Goal: Task Accomplishment & Management: Manage account settings

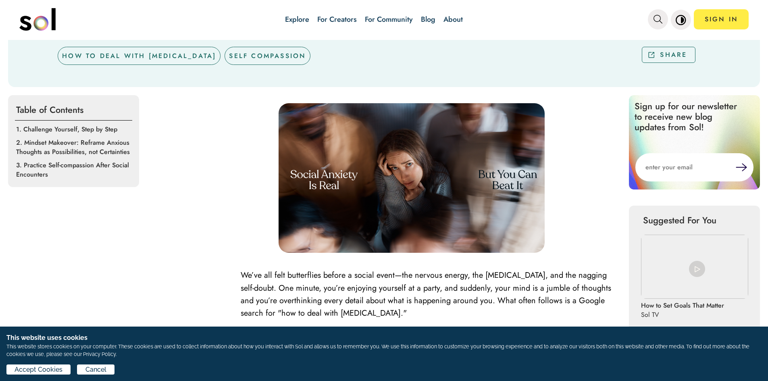
scroll to position [54, 0]
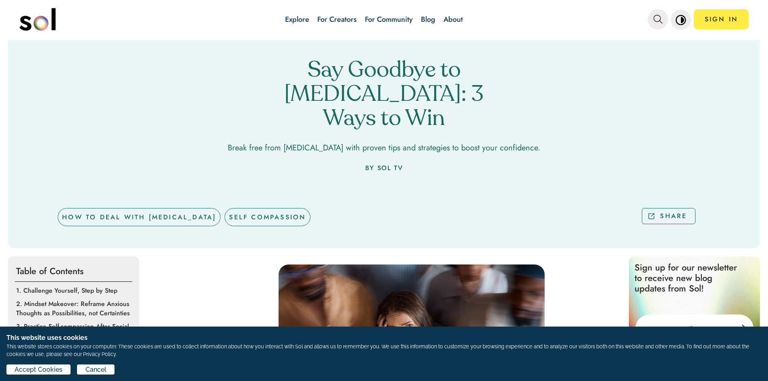
click at [305, 16] on link "Explore" at bounding box center [297, 19] width 24 height 10
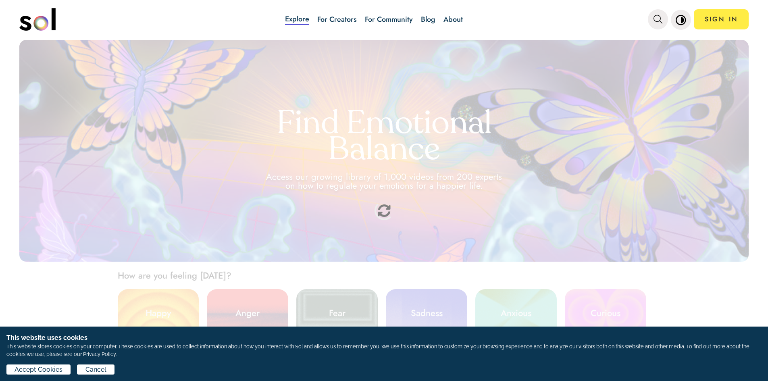
click at [336, 19] on link "For Creators" at bounding box center [337, 19] width 40 height 10
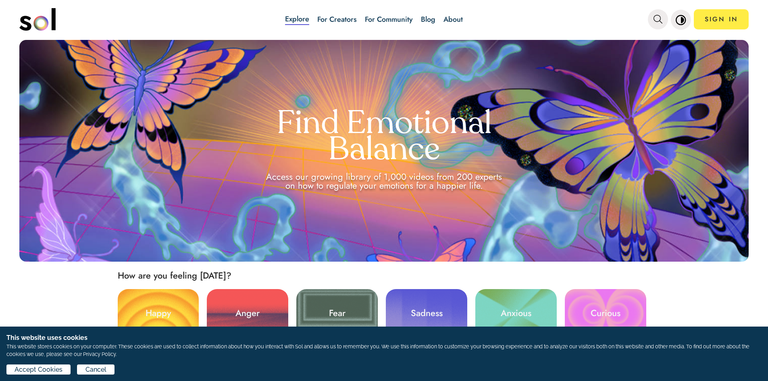
click at [336, 19] on link "For Creators" at bounding box center [337, 19] width 40 height 10
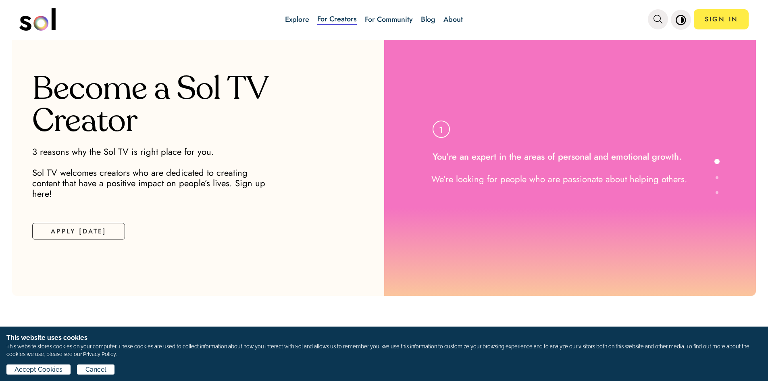
scroll to position [12, 0]
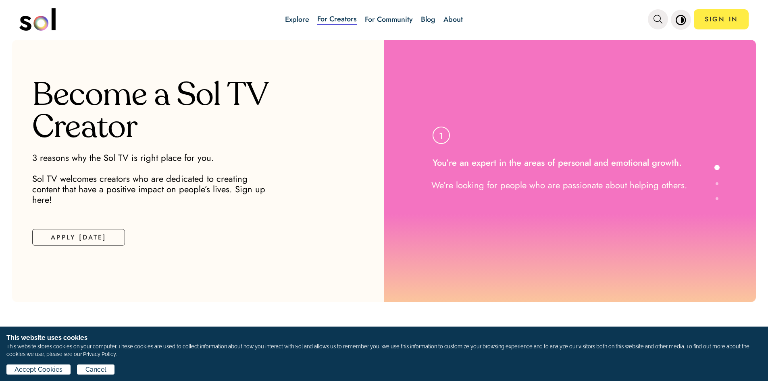
click at [713, 182] on div at bounding box center [715, 212] width 10 height 107
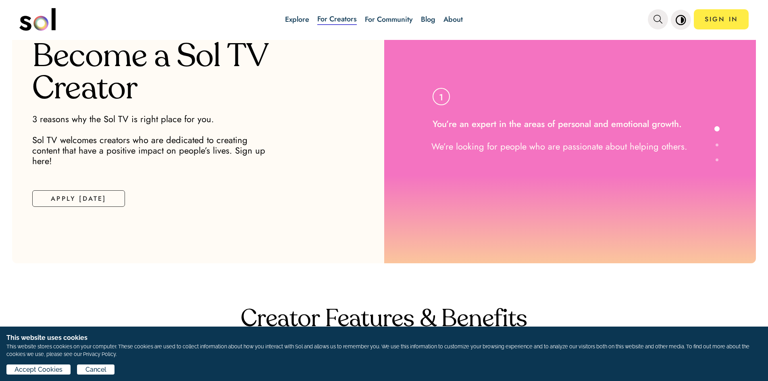
scroll to position [66, 0]
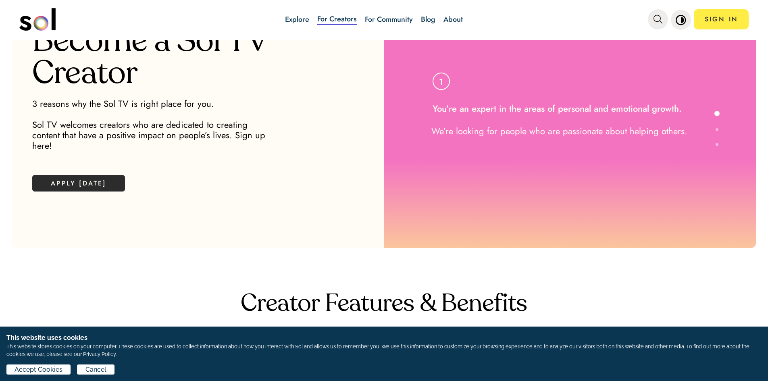
drag, startPoint x: 106, startPoint y: 169, endPoint x: 106, endPoint y: 175, distance: 6.1
click at [106, 175] on button "APPLY TODAY" at bounding box center [78, 183] width 93 height 17
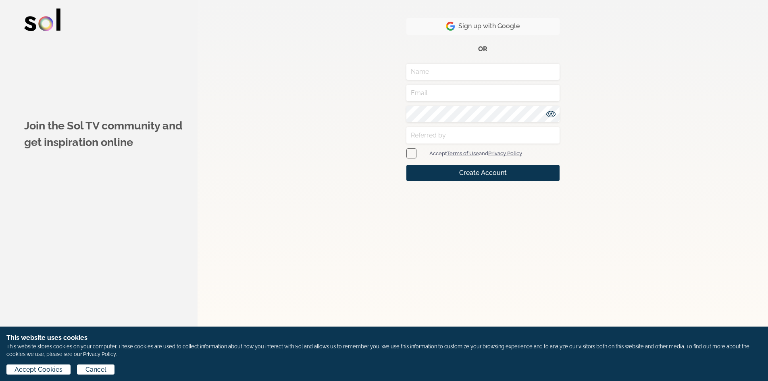
click at [482, 25] on span "Sign up with Google" at bounding box center [483, 26] width 74 height 10
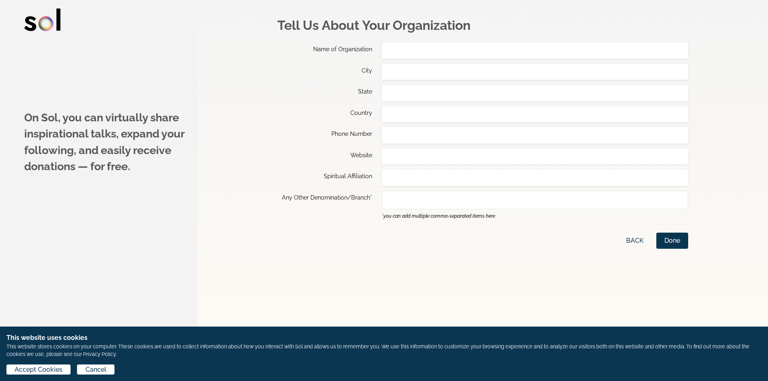
click at [493, 56] on input "text" at bounding box center [535, 50] width 306 height 17
type input "L'atelier TCC"
type input "Annecy"
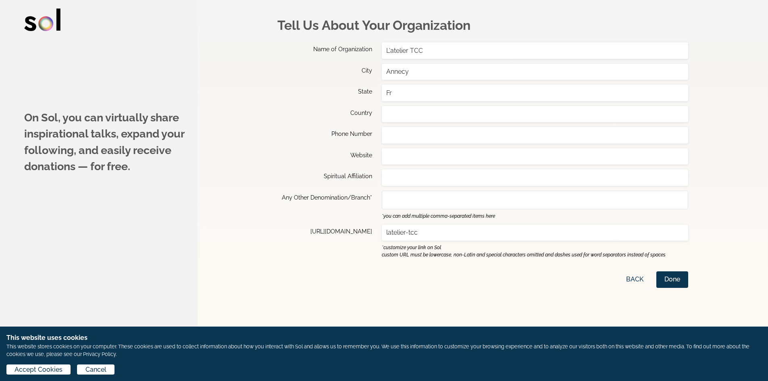
type input "F"
type input "[GEOGRAPHIC_DATA]"
drag, startPoint x: 377, startPoint y: 132, endPoint x: 392, endPoint y: 132, distance: 15.7
click at [386, 132] on div "Phone Number" at bounding box center [482, 135] width 411 height 17
click at [392, 132] on input "text" at bounding box center [535, 135] width 306 height 17
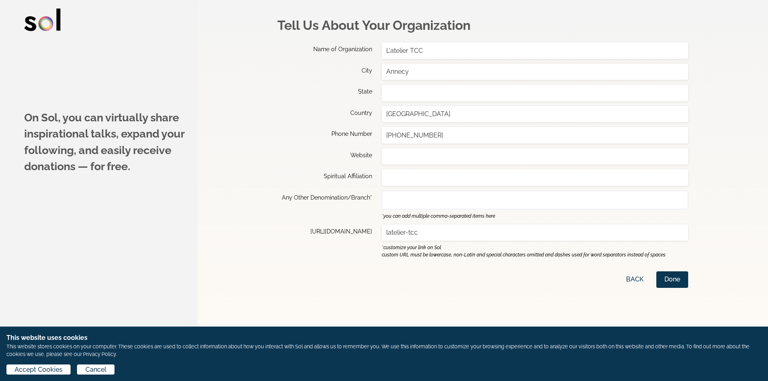
type input "[PHONE_NUMBER]"
click at [421, 182] on input "text" at bounding box center [535, 177] width 306 height 17
click at [415, 198] on input "text" at bounding box center [535, 199] width 306 height 17
click at [415, 179] on input "text" at bounding box center [535, 177] width 306 height 17
type input "I"
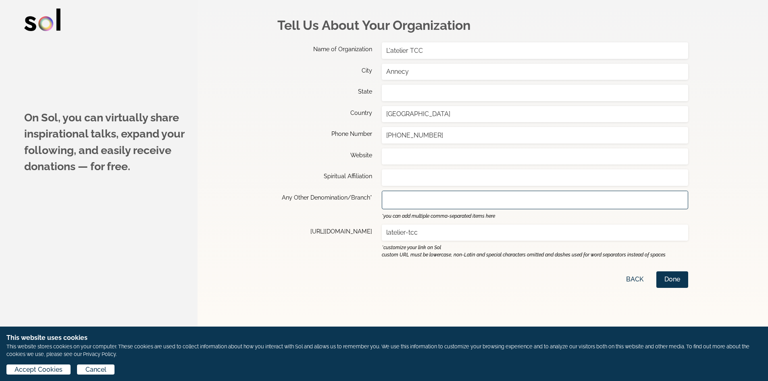
click at [450, 203] on input "text" at bounding box center [535, 199] width 306 height 17
click at [444, 225] on input "latelier-tcc" at bounding box center [535, 233] width 306 height 17
click at [421, 261] on div "Tell Us About Your Organization Name of Organization L'atelier TCC City Annecy …" at bounding box center [482, 190] width 411 height 381
click at [680, 281] on button "Done" at bounding box center [672, 279] width 32 height 17
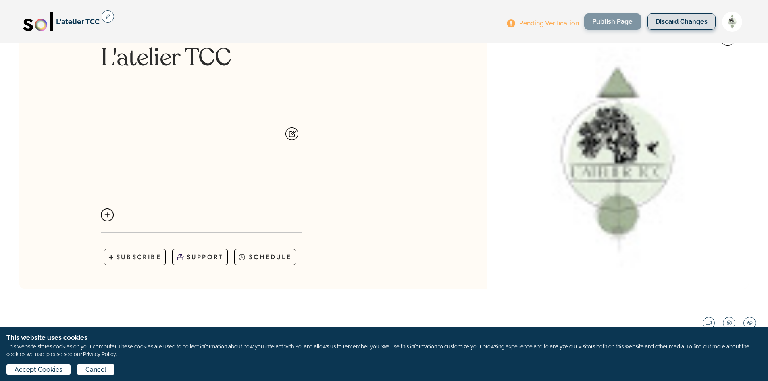
scroll to position [54, 0]
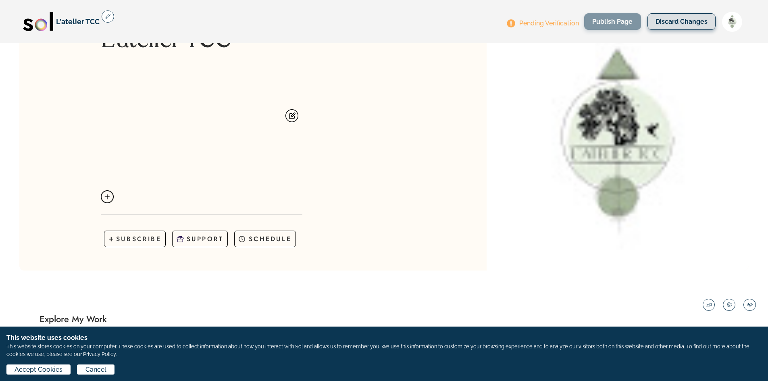
click at [652, 159] on div at bounding box center [566, 139] width 365 height 262
drag, startPoint x: 593, startPoint y: 158, endPoint x: 573, endPoint y: 193, distance: 40.5
click at [575, 193] on div at bounding box center [566, 139] width 365 height 262
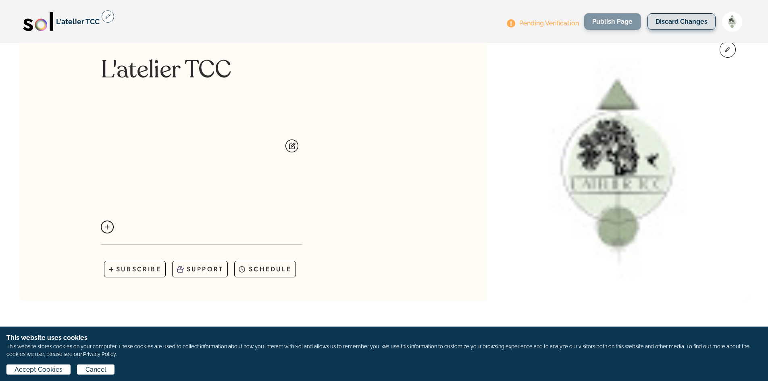
scroll to position [0, 0]
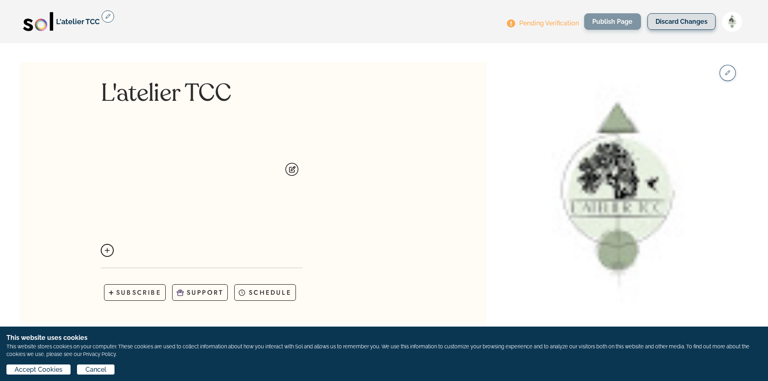
click at [725, 73] on icon "button" at bounding box center [727, 73] width 5 height 5
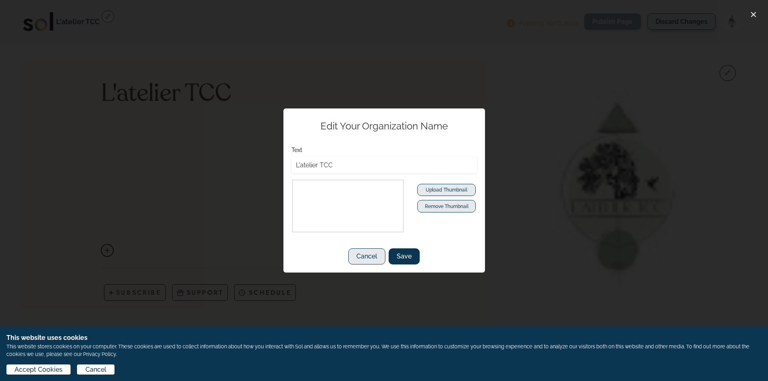
click at [457, 191] on span "Upload Thumbnail" at bounding box center [447, 189] width 42 height 7
click at [457, 191] on input "Upload Thumbnail" at bounding box center [446, 188] width 58 height 16
type input "C:\fakepath\Design sans titre.jpg"
click at [404, 255] on span "Save" at bounding box center [404, 257] width 15 height 10
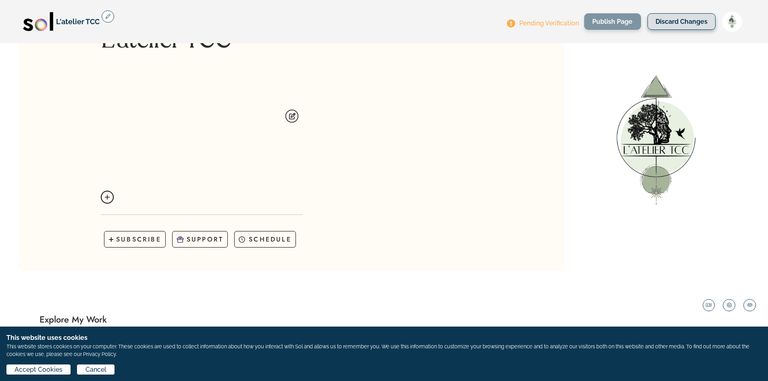
scroll to position [161, 0]
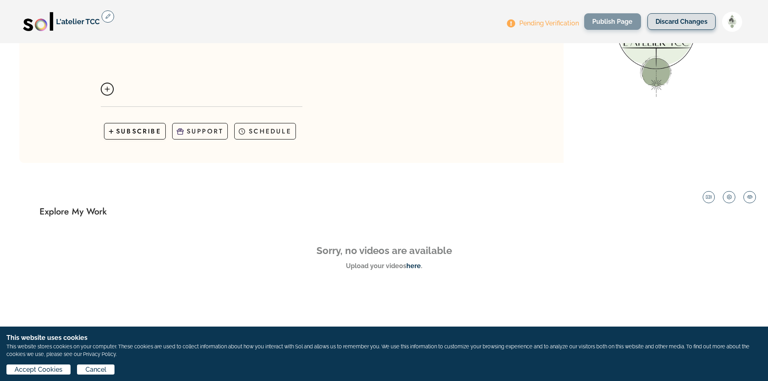
click at [149, 134] on p "SUBSCRIBE" at bounding box center [138, 131] width 45 height 9
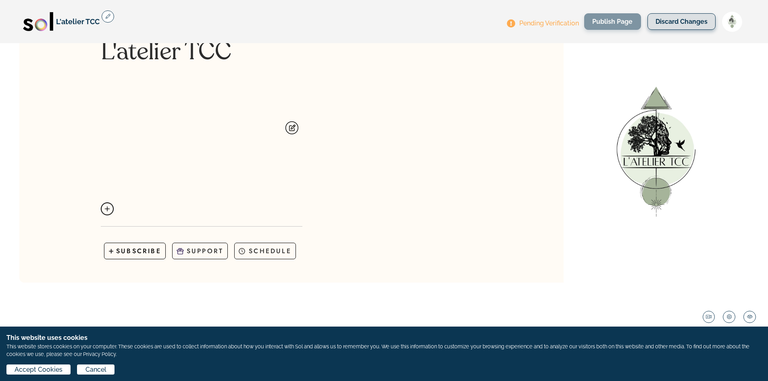
scroll to position [0, 0]
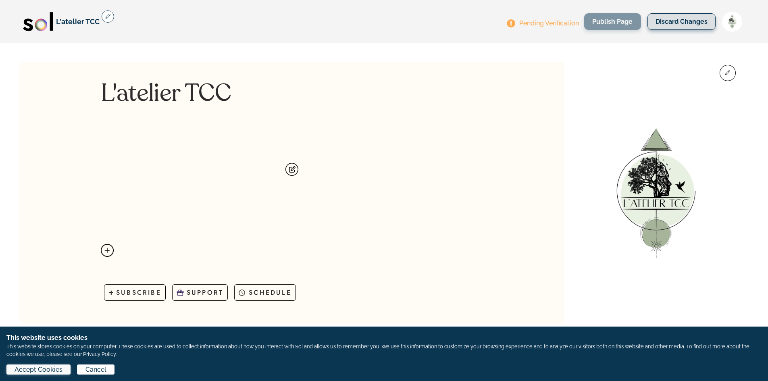
click at [45, 369] on span "Accept Cookies" at bounding box center [39, 370] width 48 height 10
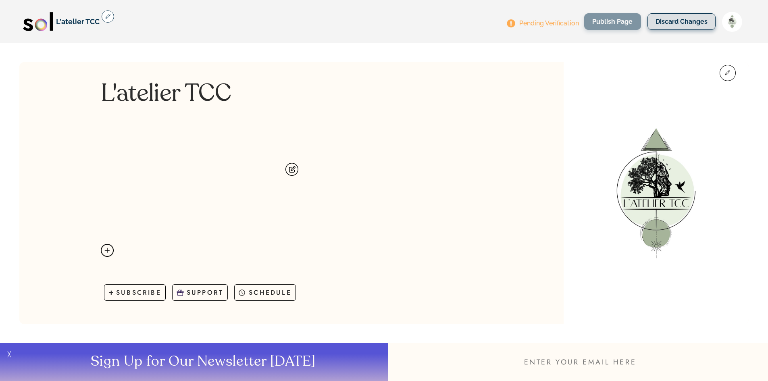
click at [108, 246] on img at bounding box center [107, 250] width 13 height 13
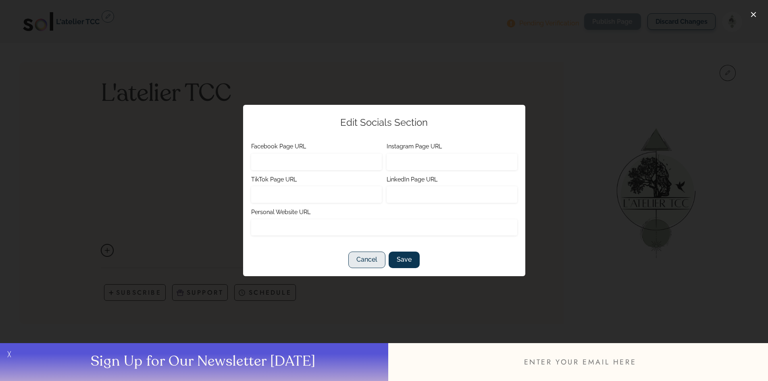
click at [416, 166] on input "text" at bounding box center [452, 162] width 131 height 17
paste input "[URL][DOMAIN_NAME]"
type input "[URL][DOMAIN_NAME]"
click at [475, 161] on input "[URL][DOMAIN_NAME]" at bounding box center [452, 162] width 131 height 17
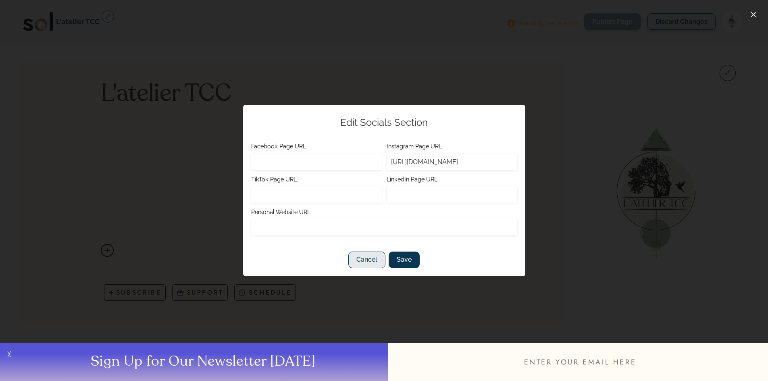
click at [475, 161] on input "[URL][DOMAIN_NAME]" at bounding box center [452, 162] width 131 height 17
paste input "[URL][DOMAIN_NAME]"
type input "[URL][DOMAIN_NAME]"
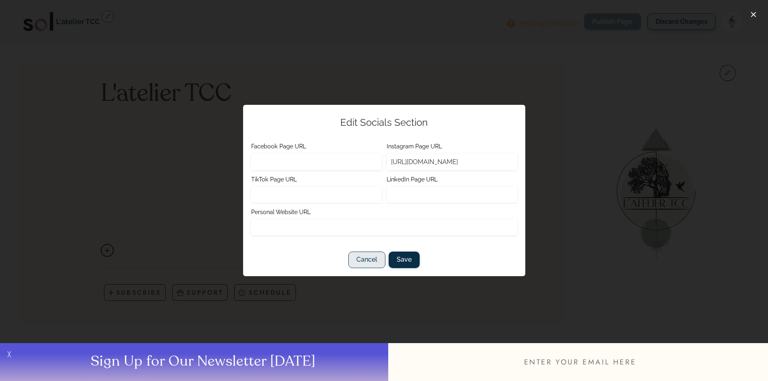
click at [405, 259] on span "Save" at bounding box center [404, 260] width 15 height 10
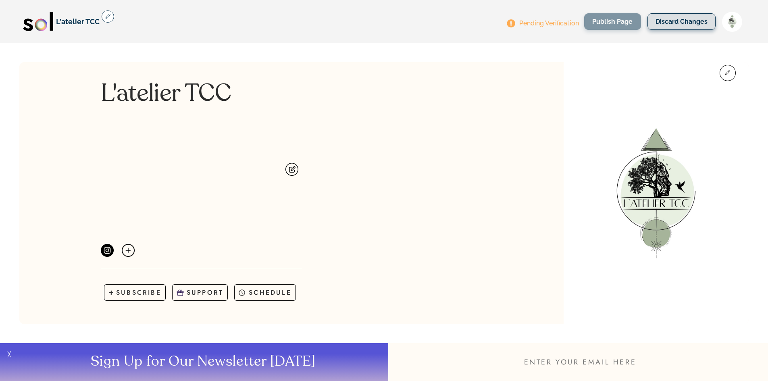
click at [288, 165] on img at bounding box center [292, 169] width 13 height 13
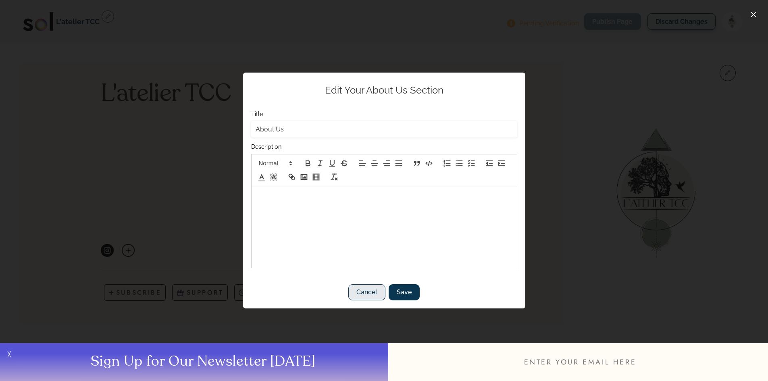
drag, startPoint x: 286, startPoint y: 126, endPoint x: 200, endPoint y: 136, distance: 86.1
click at [200, 136] on div "Edit Your About Us Section Title About Us Description Cancel Save" at bounding box center [384, 190] width 768 height 381
type input "A"
type input "Hey"
click at [359, 261] on div at bounding box center [384, 227] width 265 height 81
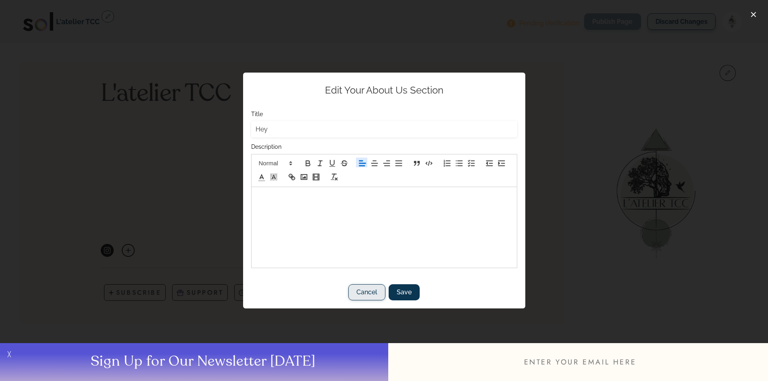
click at [363, 287] on button "Cancel" at bounding box center [366, 292] width 37 height 17
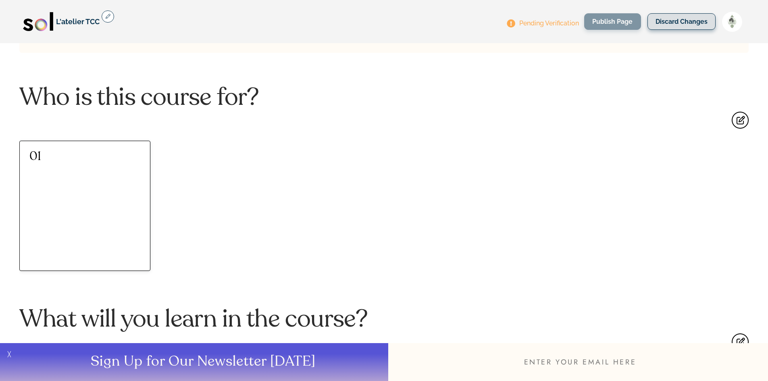
scroll to position [592, 0]
click at [106, 154] on p "01" at bounding box center [84, 158] width 111 height 12
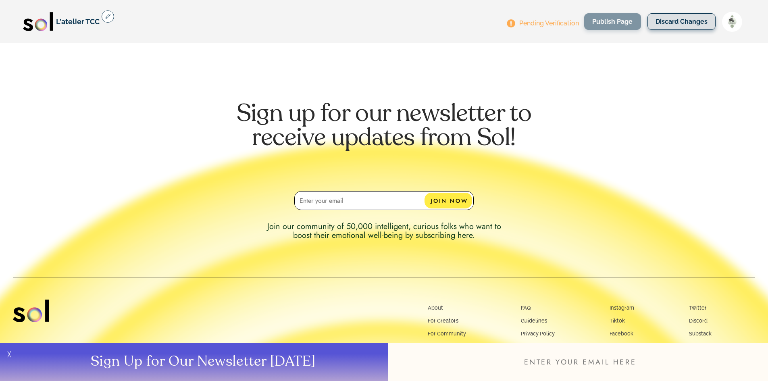
scroll to position [1989, 0]
